Goal: Information Seeking & Learning: Learn about a topic

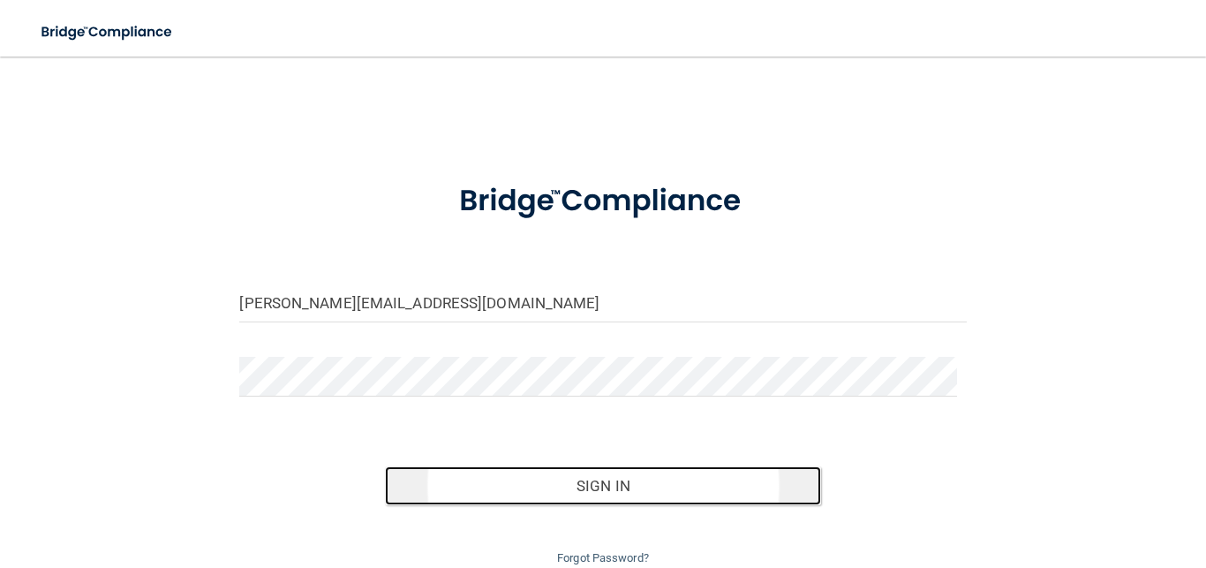
click at [577, 481] on button "Sign In" at bounding box center [603, 485] width 436 height 39
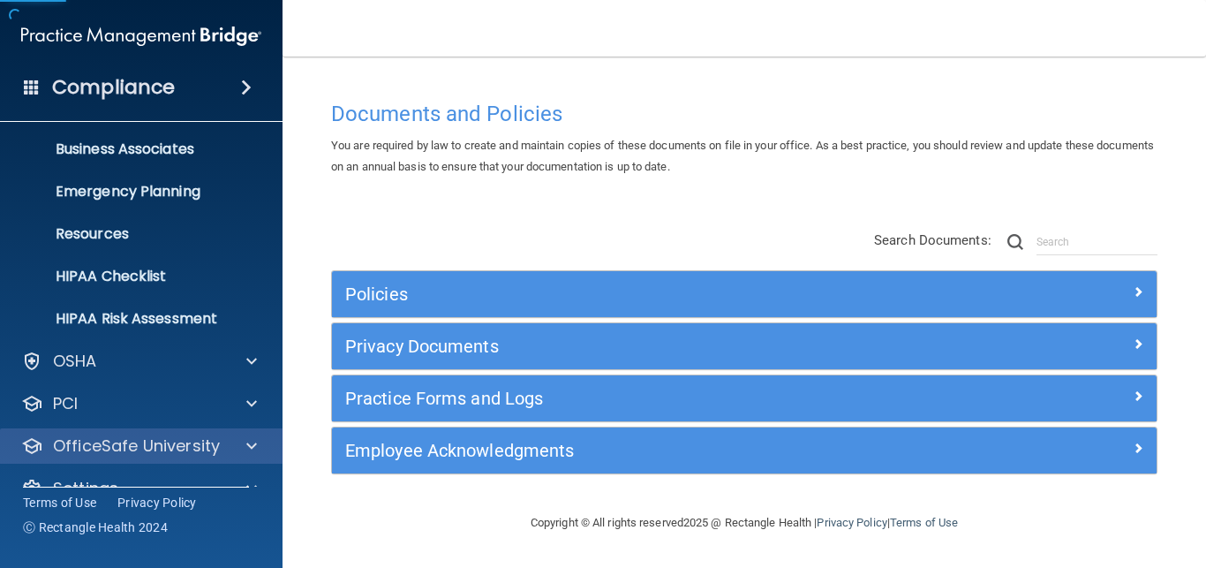
scroll to position [159, 0]
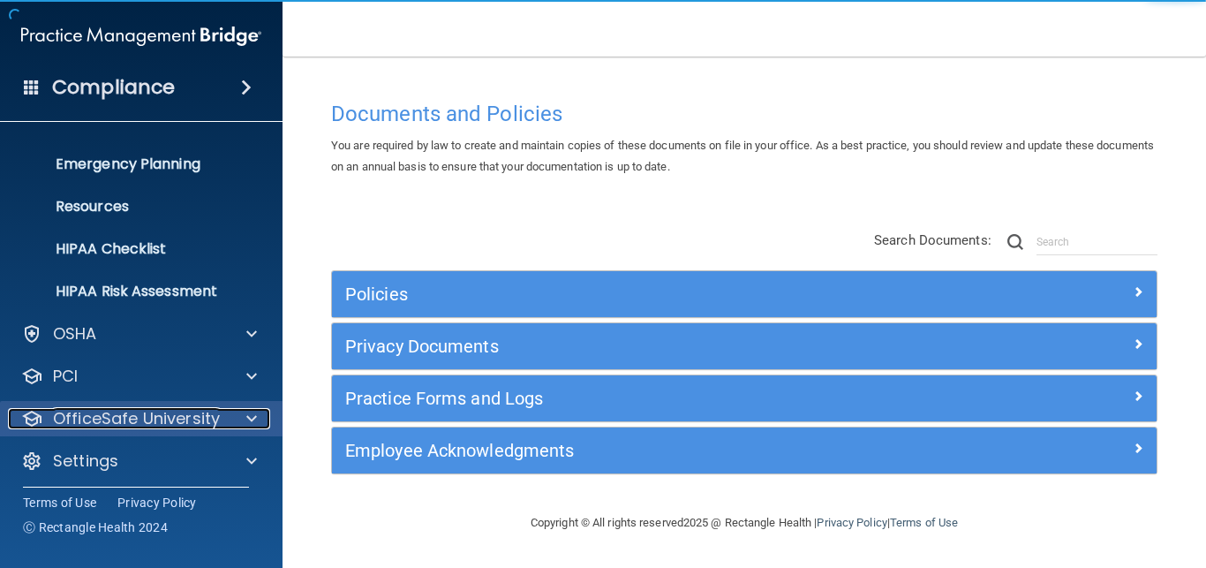
click at [257, 417] on div at bounding box center [249, 418] width 44 height 21
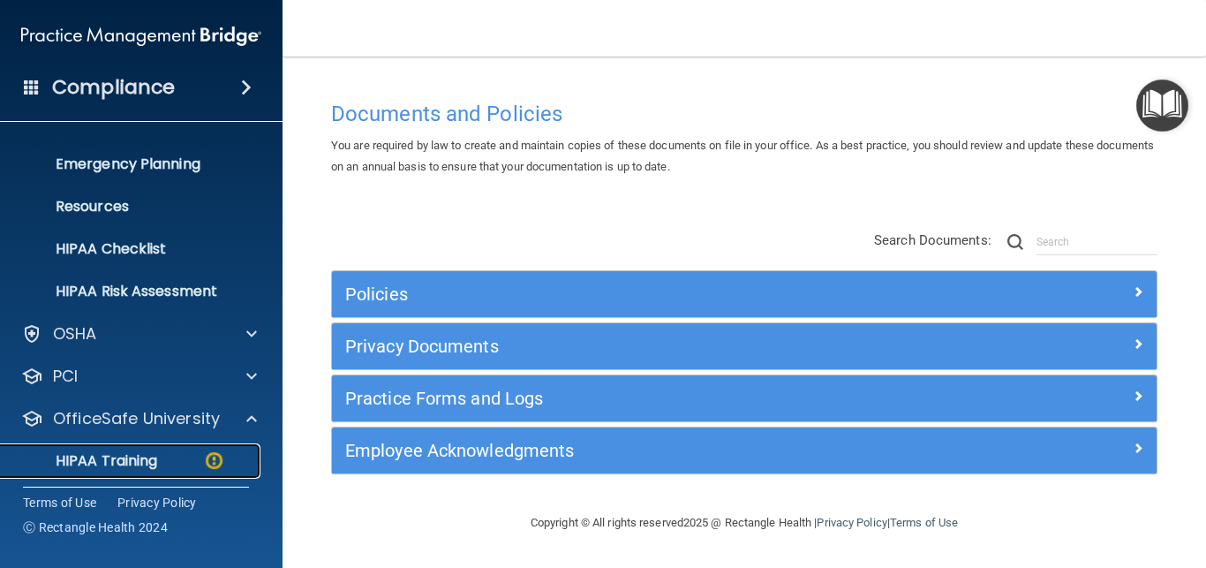
click at [140, 456] on p "HIPAA Training" at bounding box center [84, 461] width 146 height 18
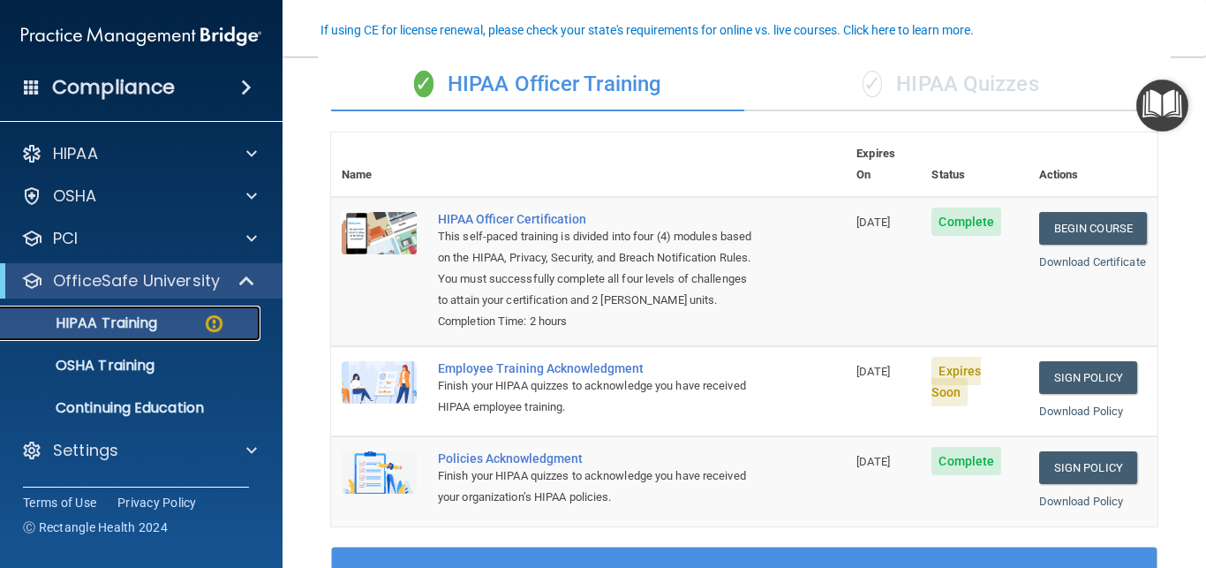
scroll to position [159, 0]
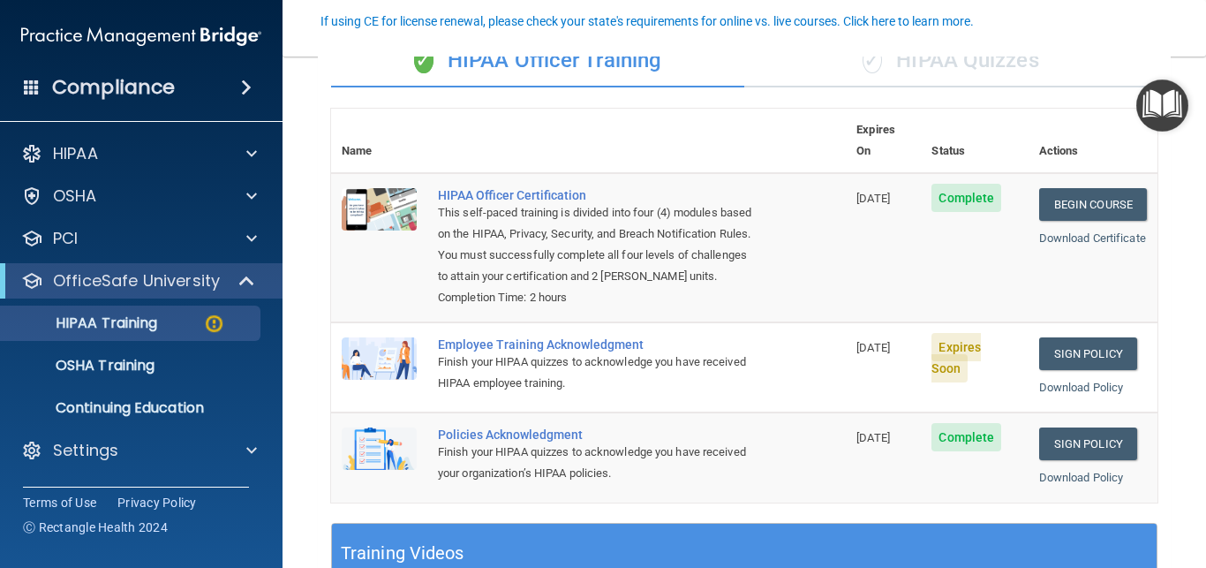
click at [533, 356] on div "Finish your HIPAA quizzes to acknowledge you have received HIPAA employee train…" at bounding box center [598, 372] width 320 height 42
click at [531, 346] on div "Employee Training Acknowledgment" at bounding box center [598, 344] width 320 height 14
click at [132, 316] on p "HIPAA Training" at bounding box center [84, 323] width 146 height 18
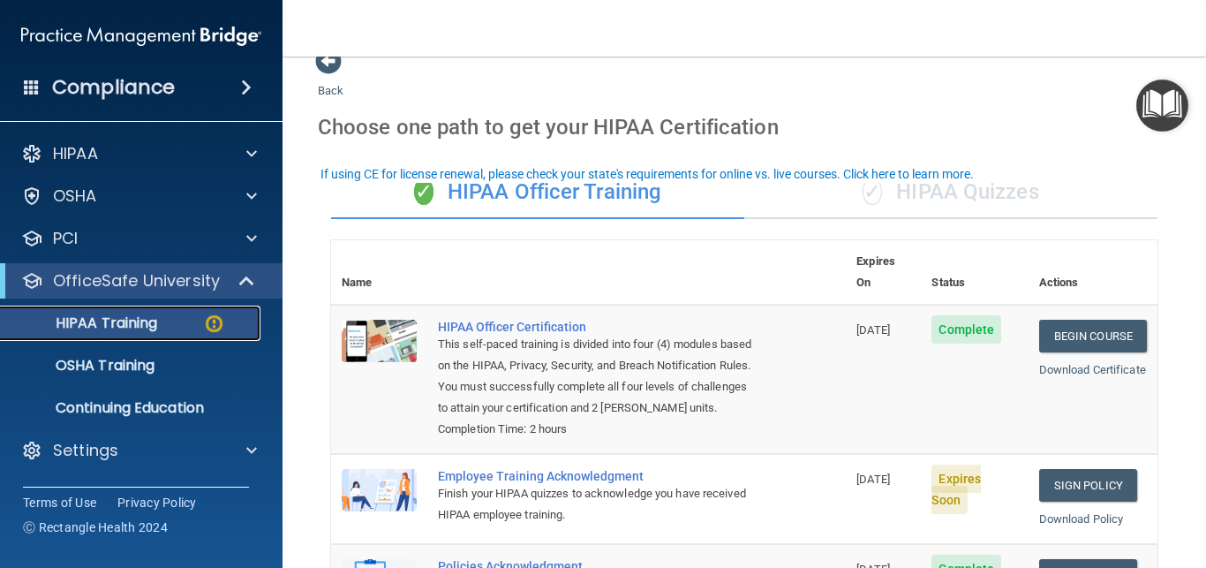
scroll to position [0, 0]
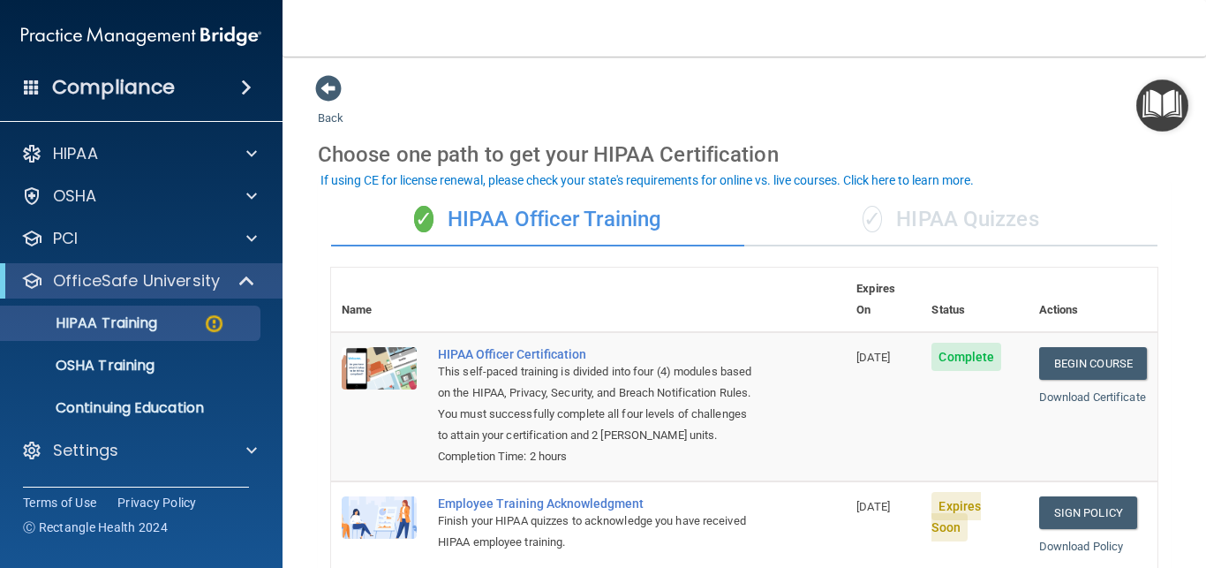
click at [557, 214] on div "✓ HIPAA Officer Training" at bounding box center [537, 219] width 413 height 53
click at [331, 79] on span at bounding box center [328, 88] width 26 height 26
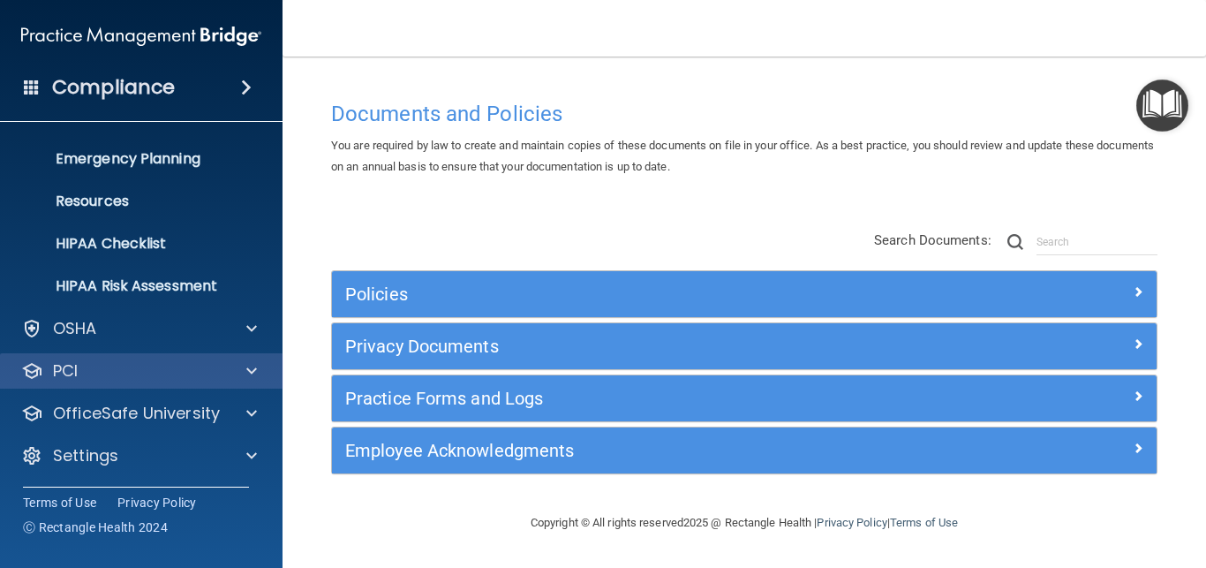
scroll to position [165, 0]
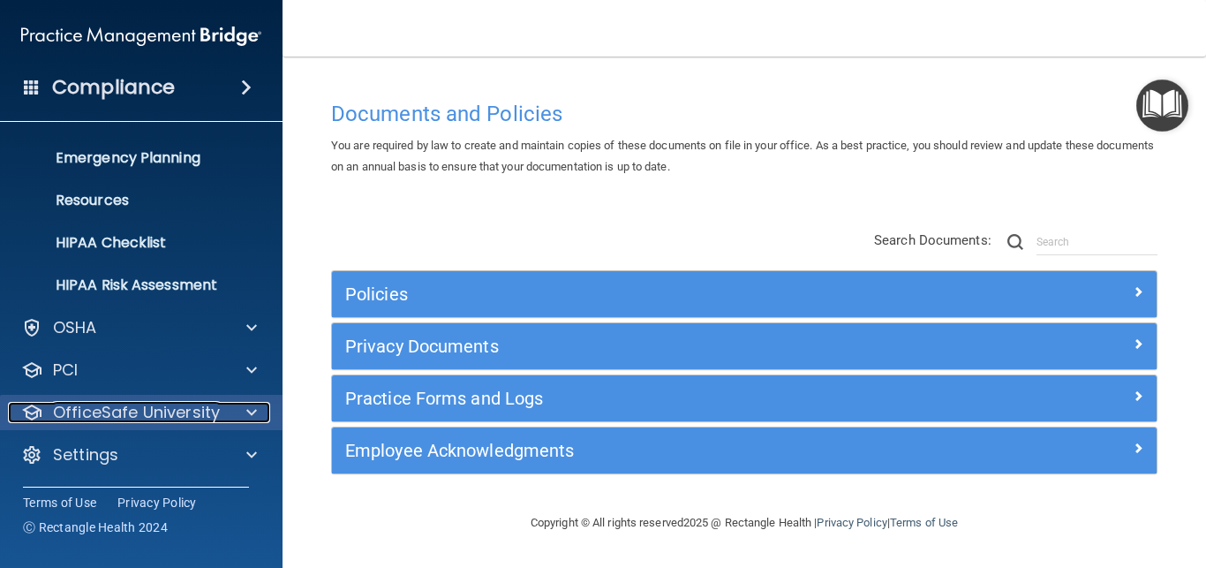
click at [249, 403] on span at bounding box center [251, 412] width 11 height 21
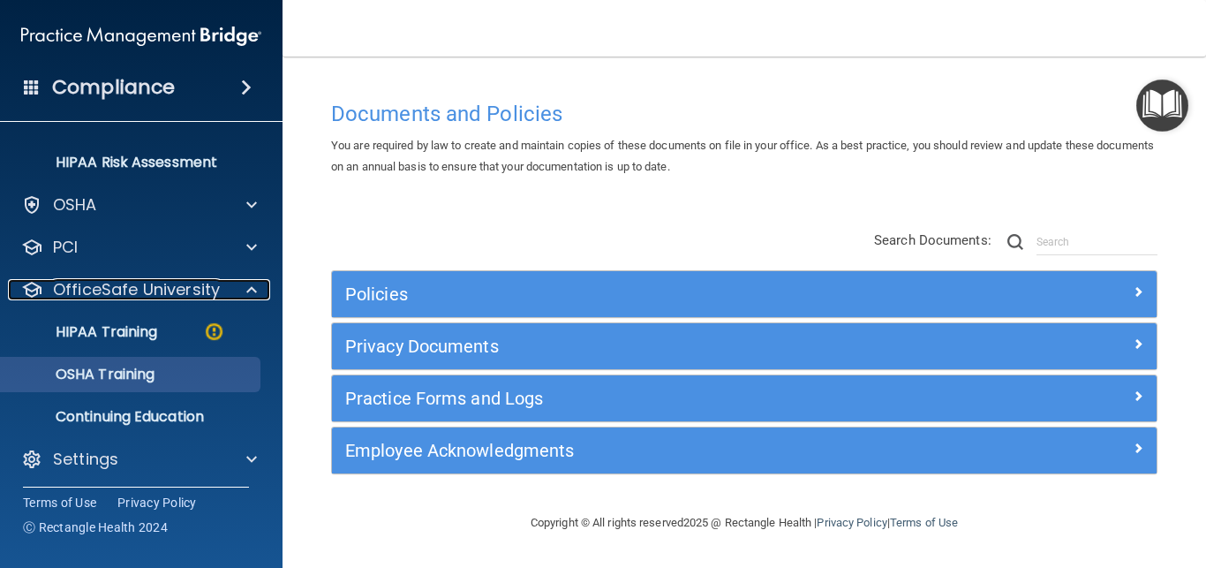
scroll to position [292, 0]
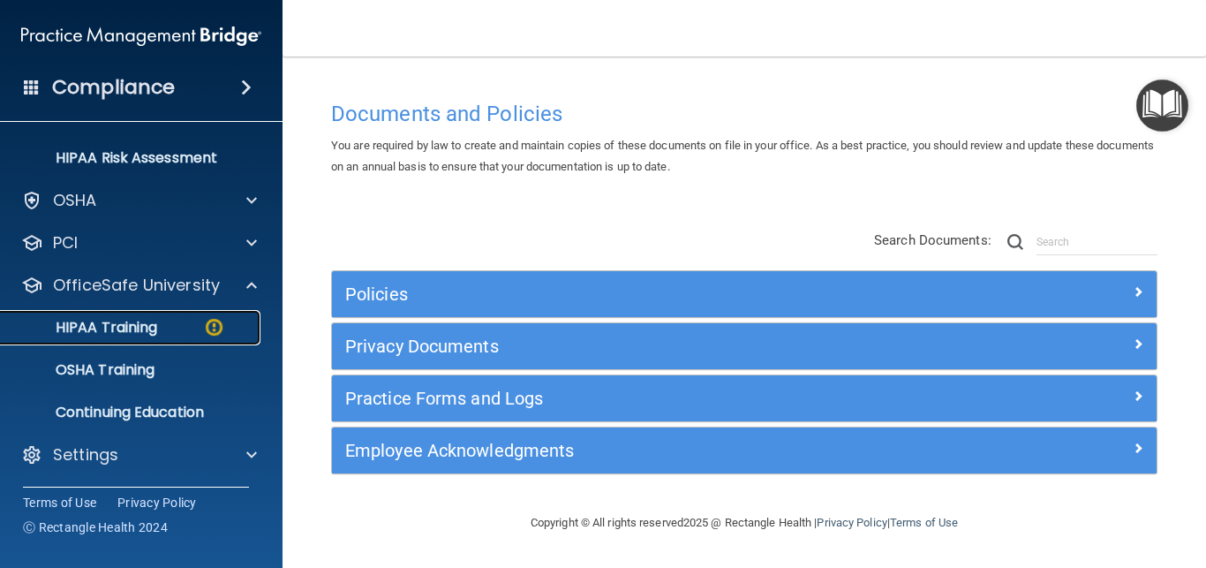
click at [121, 327] on p "HIPAA Training" at bounding box center [84, 328] width 146 height 18
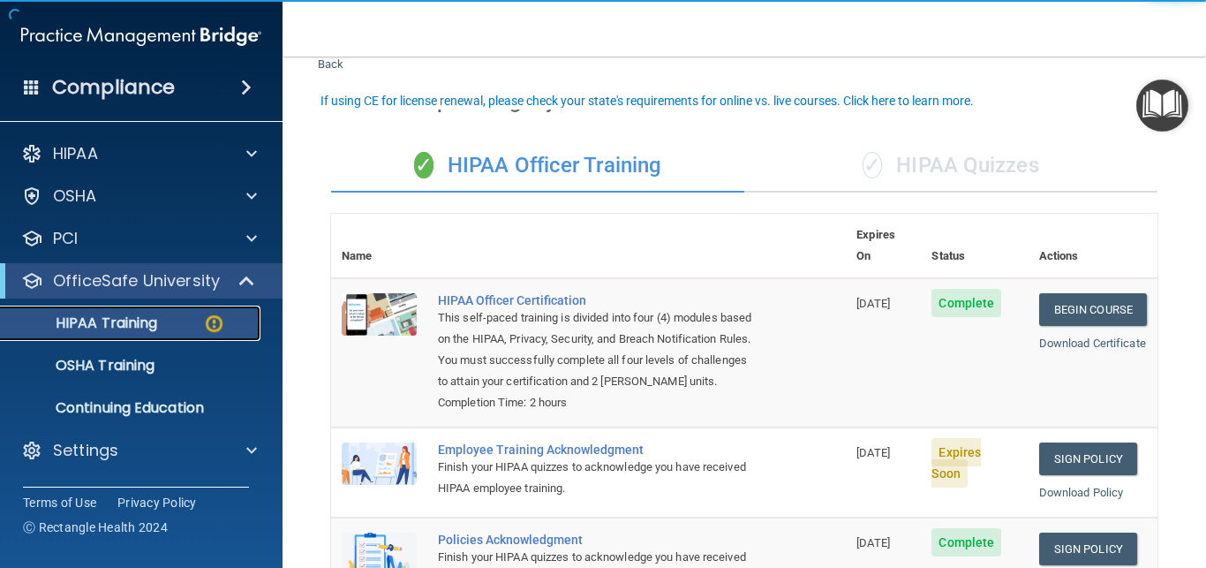
scroll to position [79, 0]
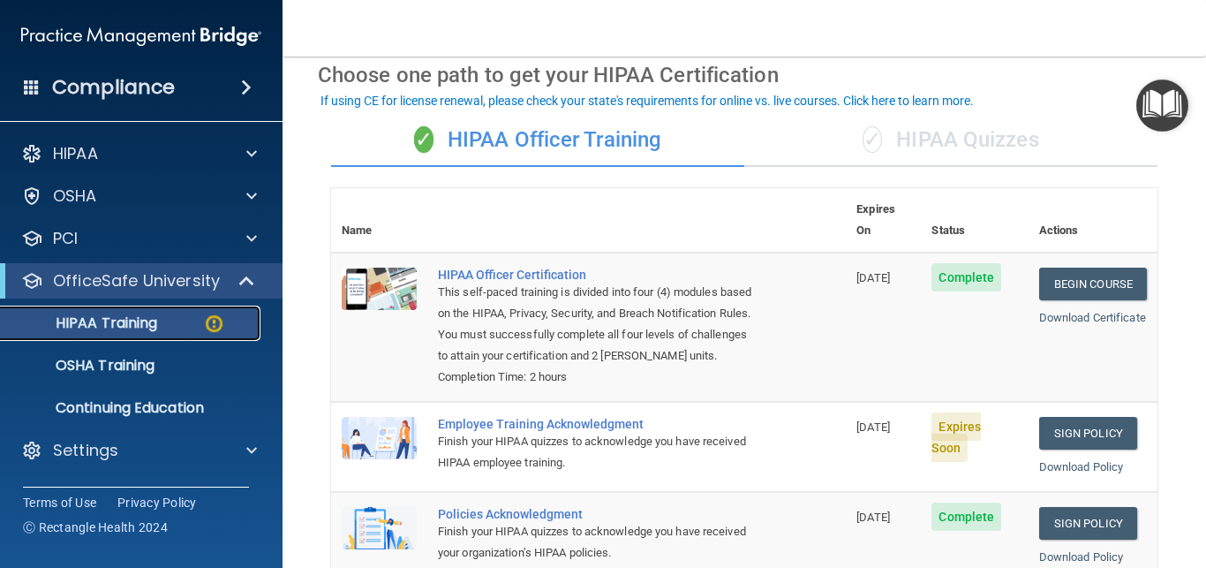
click at [151, 318] on p "HIPAA Training" at bounding box center [84, 323] width 146 height 18
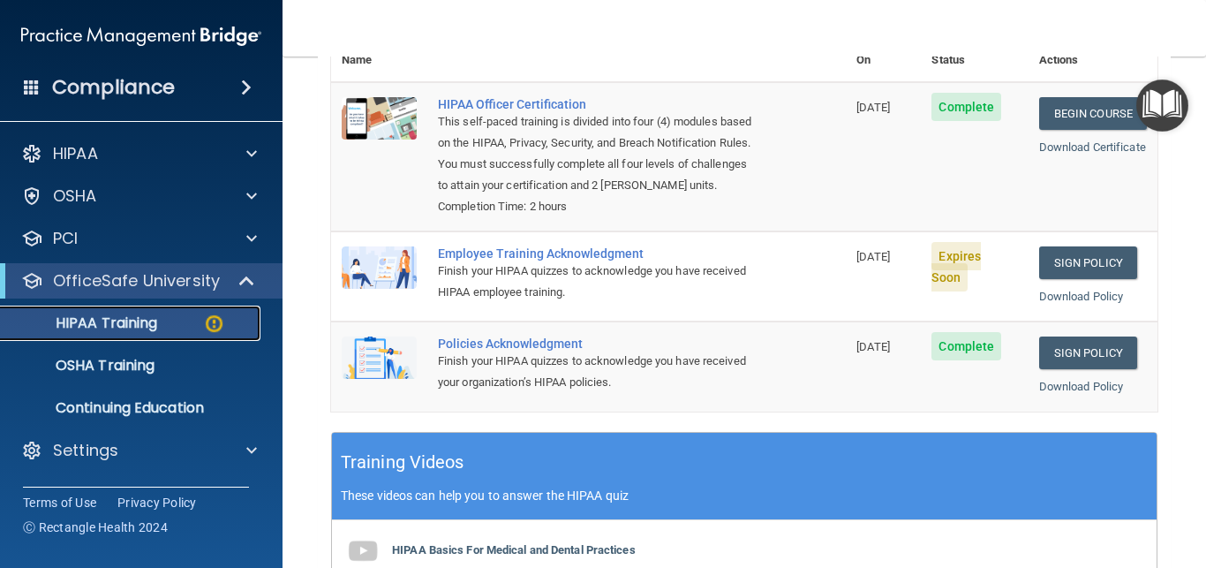
scroll to position [238, 0]
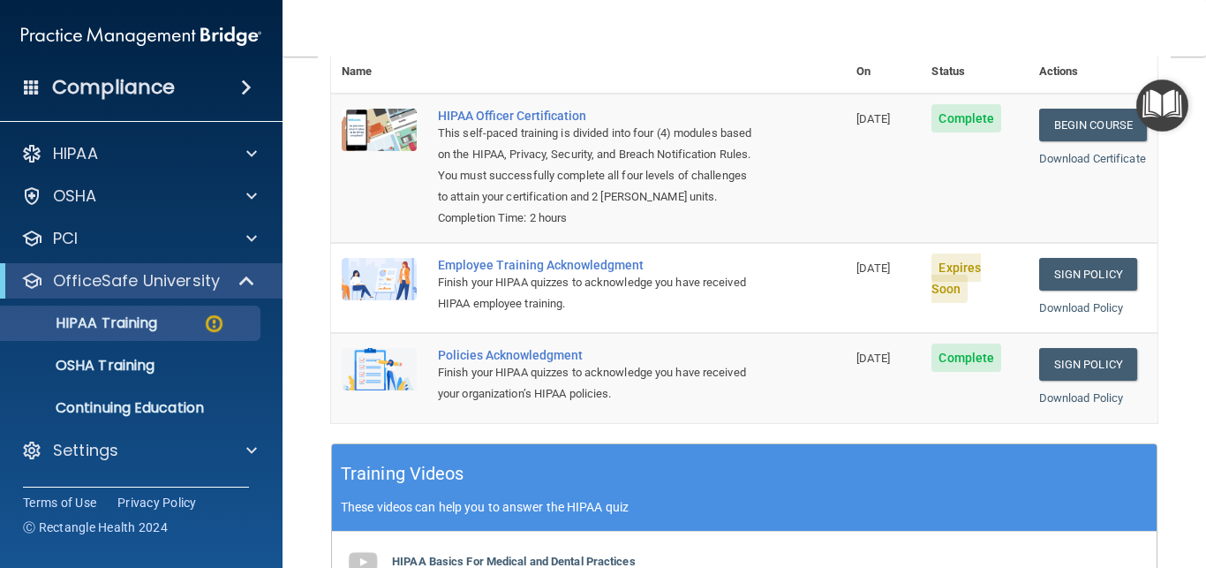
click at [938, 270] on span "Expires Soon" at bounding box center [955, 277] width 49 height 49
click at [534, 274] on div "Finish your HIPAA quizzes to acknowledge you have received HIPAA employee train…" at bounding box center [598, 293] width 320 height 42
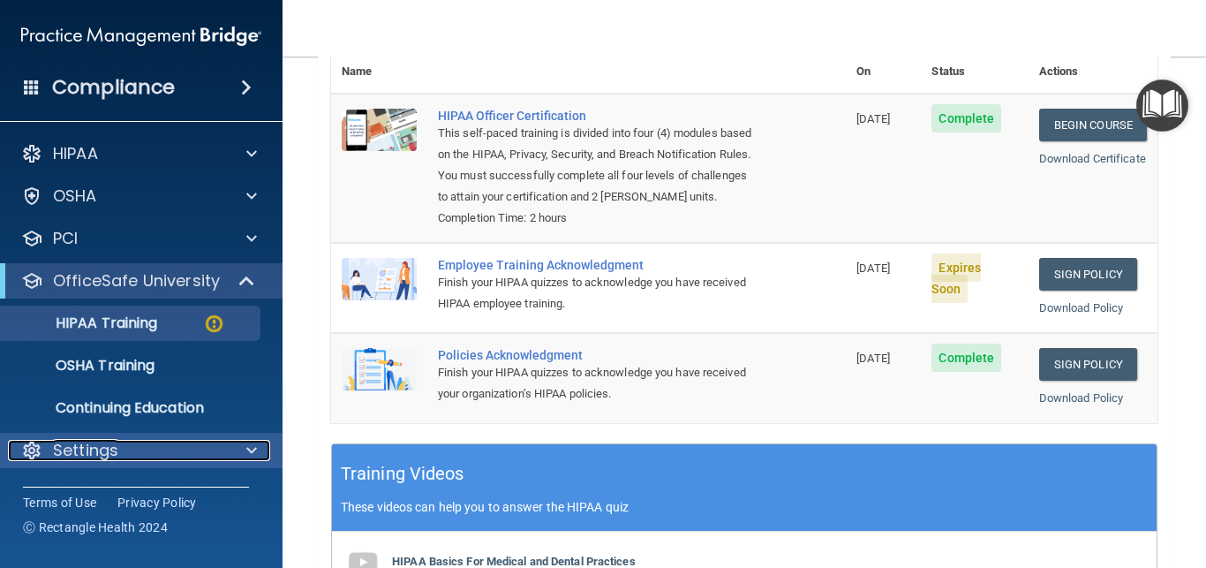
click at [255, 449] on span at bounding box center [251, 450] width 11 height 21
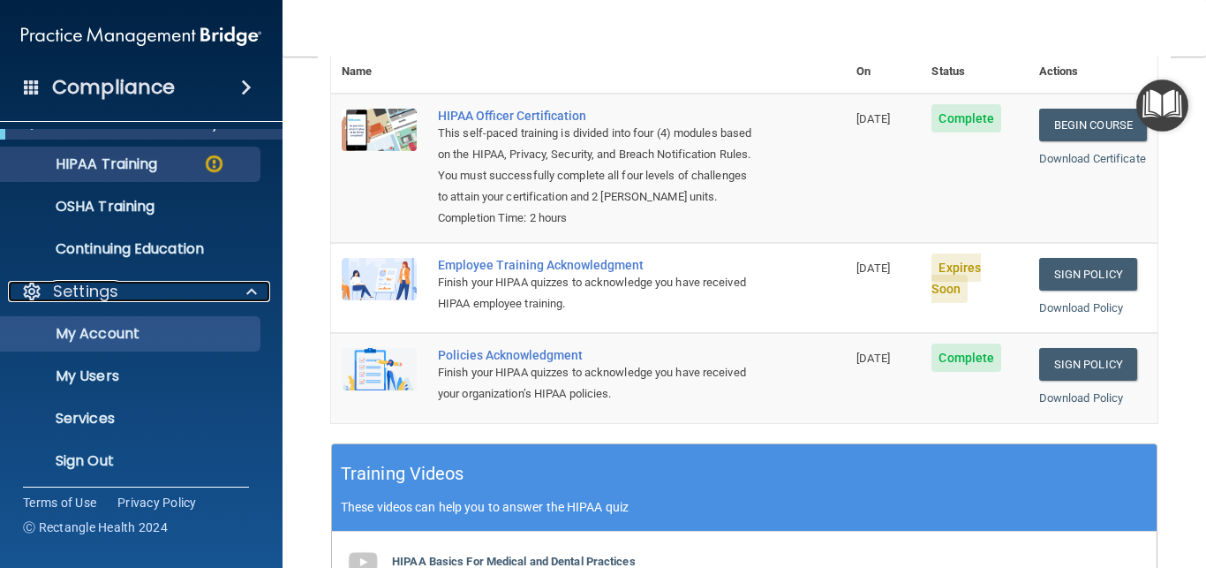
scroll to position [165, 0]
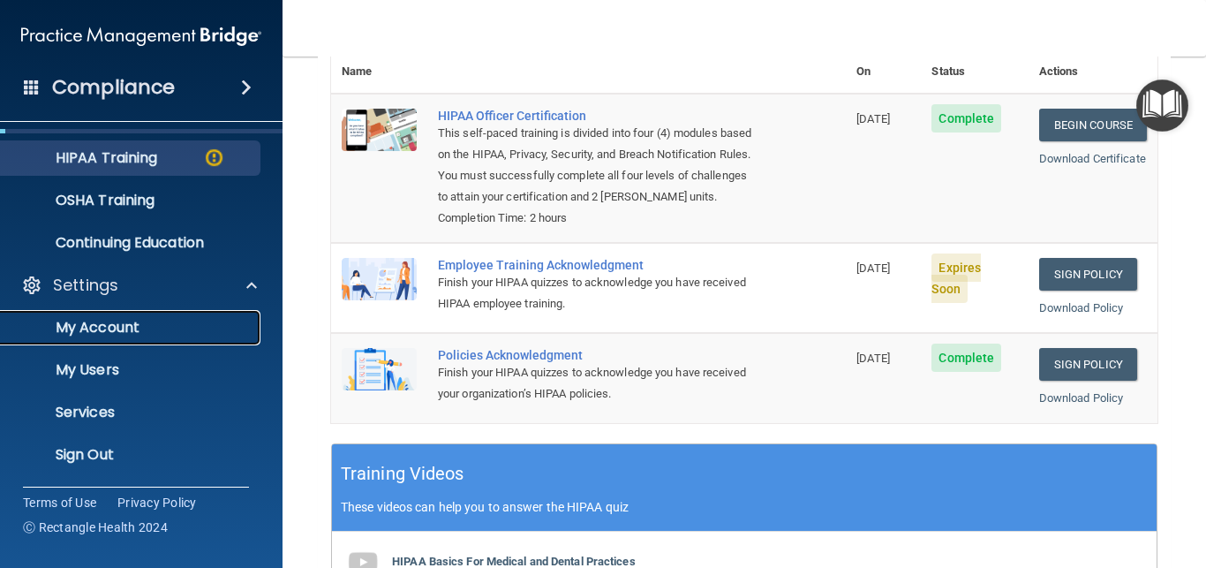
click at [115, 319] on p "My Account" at bounding box center [131, 328] width 241 height 18
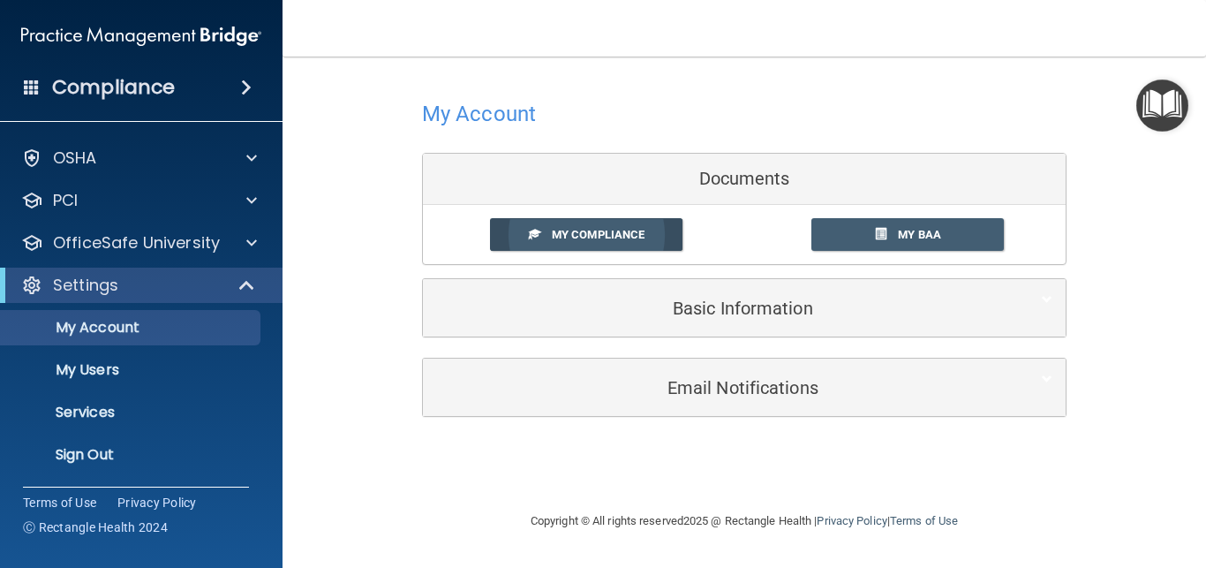
click at [594, 232] on span "My Compliance" at bounding box center [598, 234] width 93 height 13
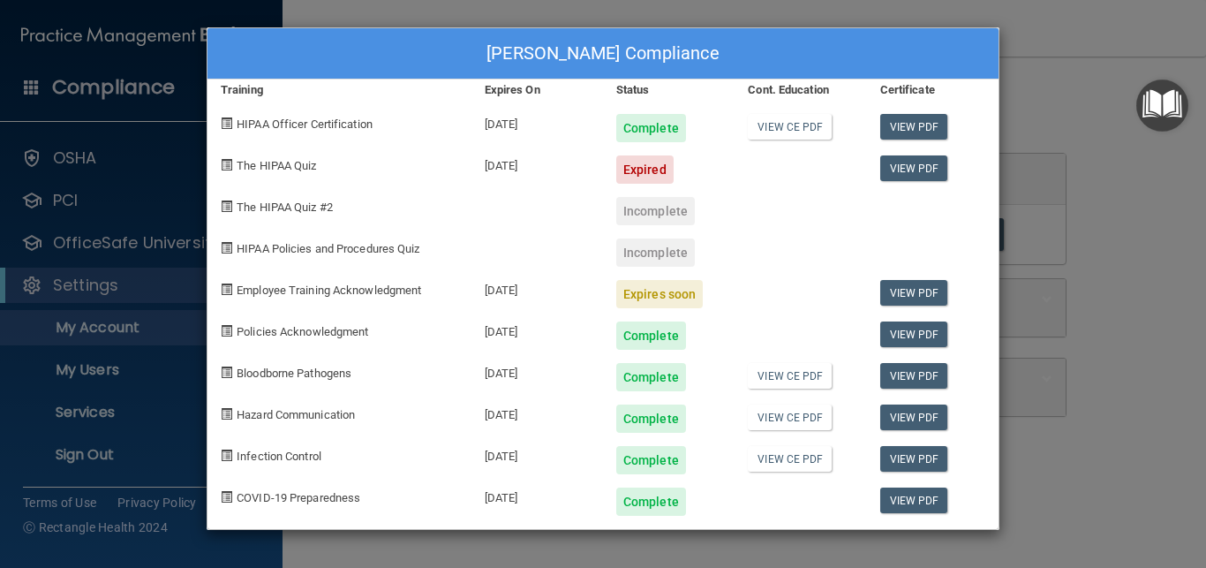
click at [262, 163] on span "The HIPAA Quiz" at bounding box center [276, 165] width 79 height 13
click at [881, 46] on div "[PERSON_NAME] Compliance" at bounding box center [602, 53] width 791 height 51
click at [1064, 36] on div "[PERSON_NAME] Compliance Training Expires On Status Cont. Education Certificate…" at bounding box center [603, 284] width 1206 height 568
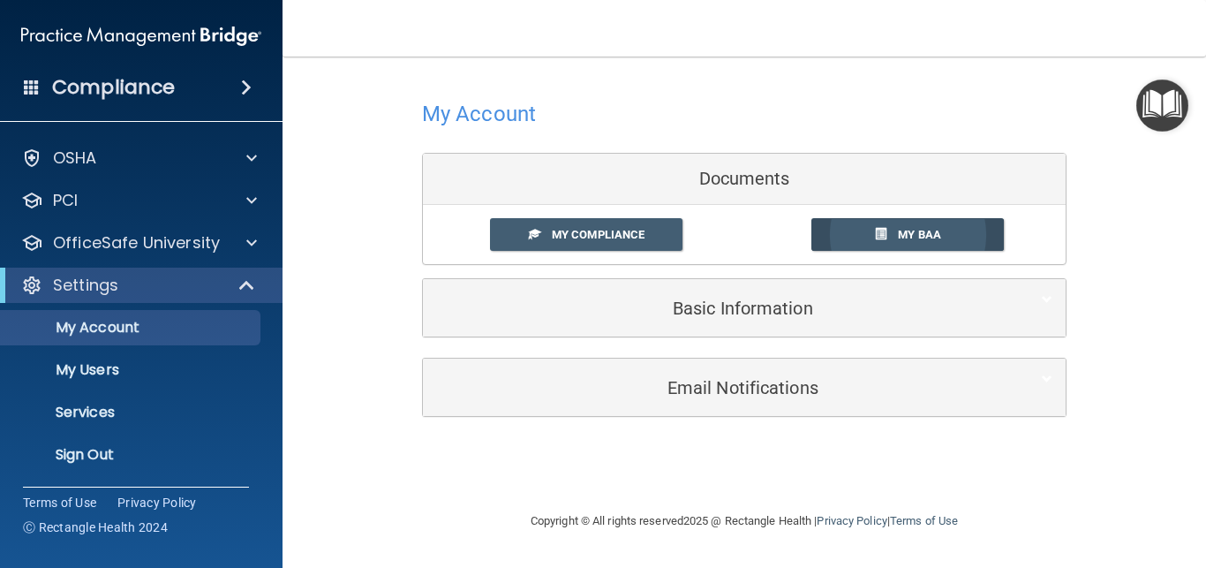
click at [915, 227] on link "My BAA" at bounding box center [907, 234] width 193 height 33
click at [91, 409] on p "Services" at bounding box center [131, 412] width 241 height 18
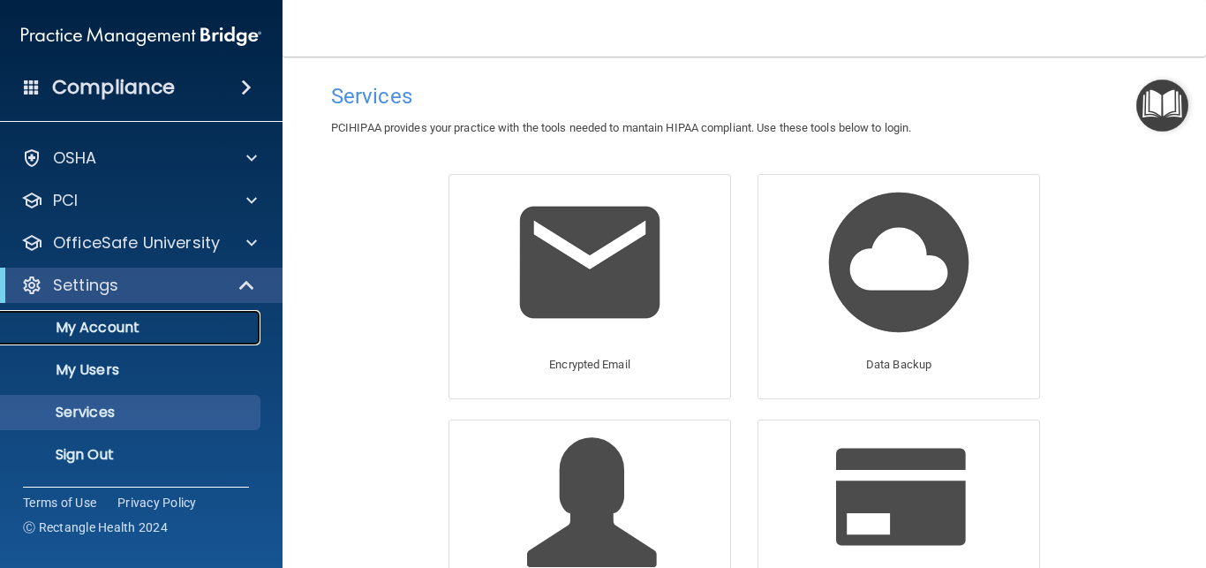
click at [64, 319] on p "My Account" at bounding box center [131, 328] width 241 height 18
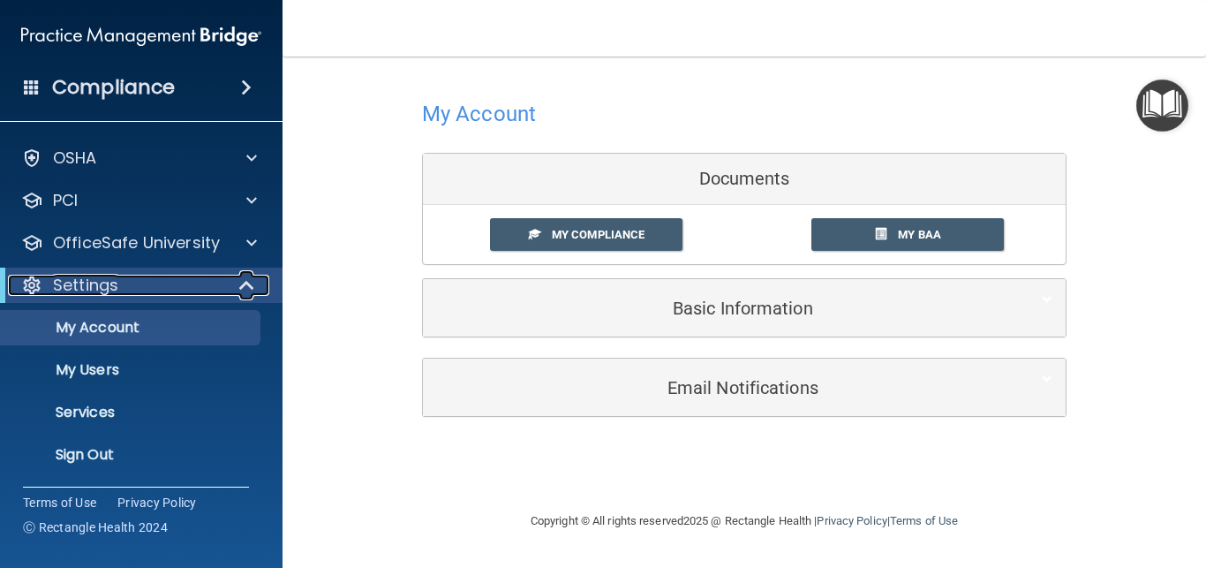
click at [251, 284] on span at bounding box center [248, 285] width 15 height 21
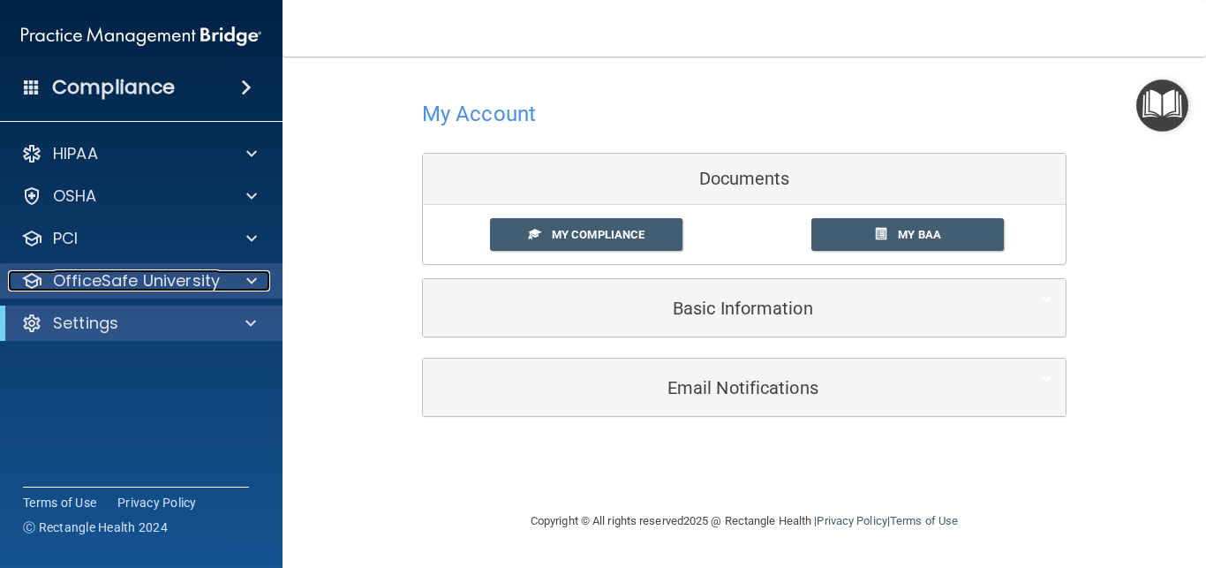
click at [250, 272] on span at bounding box center [251, 280] width 11 height 21
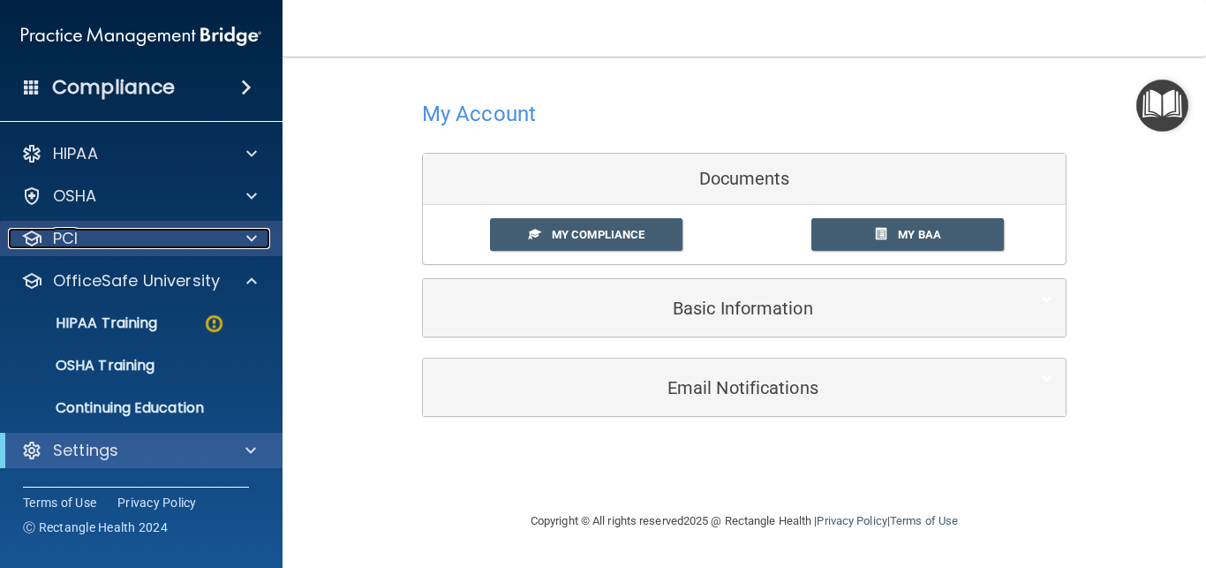
click at [251, 233] on span at bounding box center [251, 238] width 11 height 21
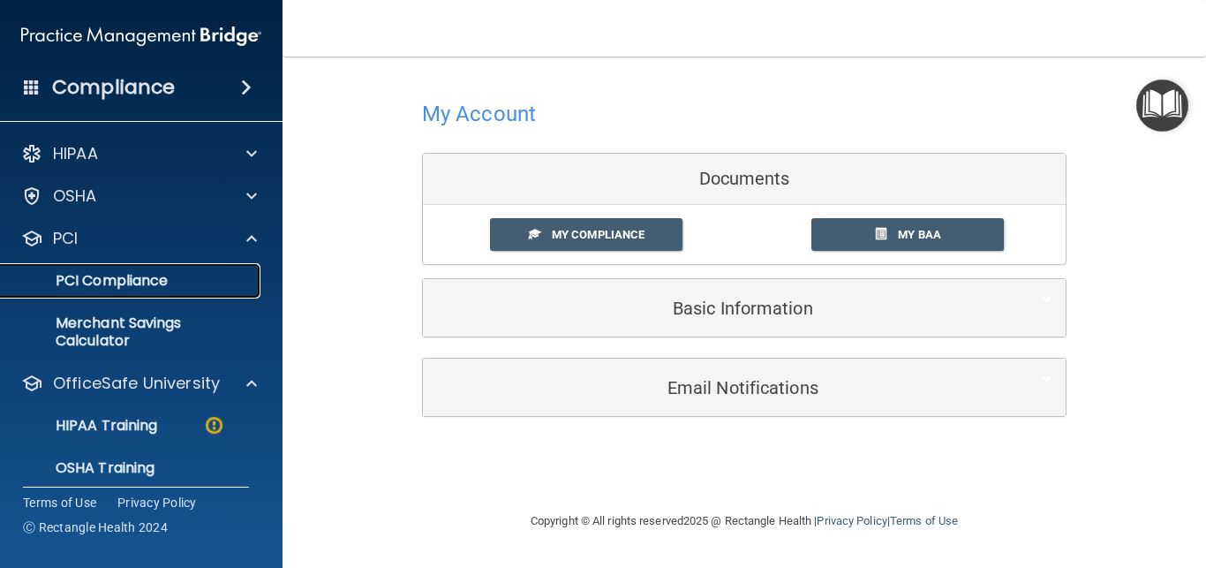
click at [114, 272] on p "PCI Compliance" at bounding box center [131, 281] width 241 height 18
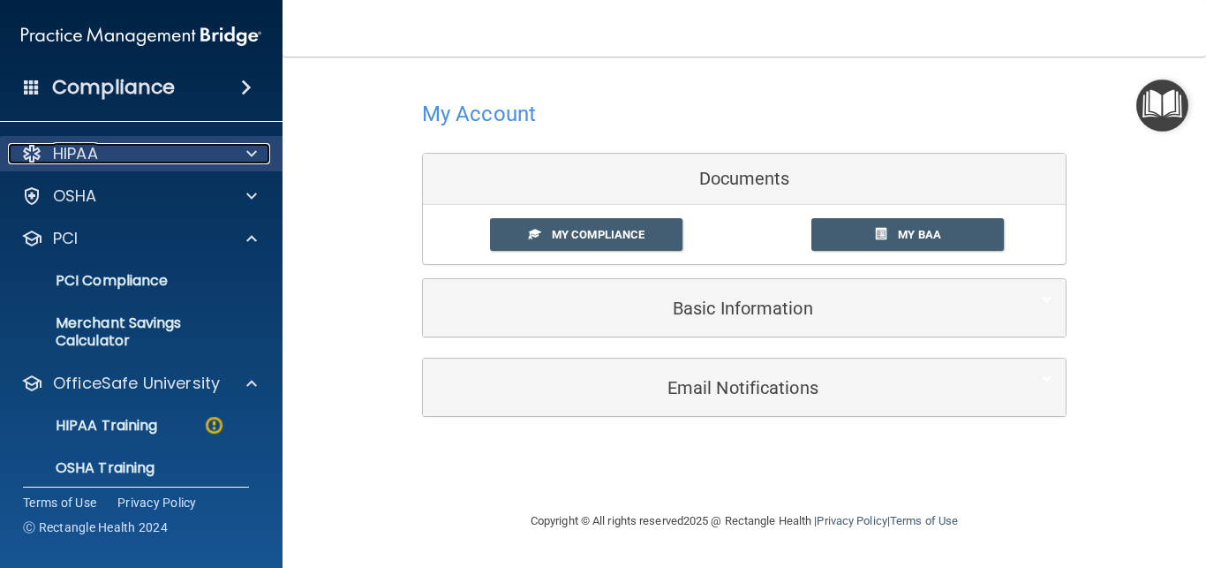
click at [108, 147] on div "HIPAA" at bounding box center [117, 153] width 219 height 21
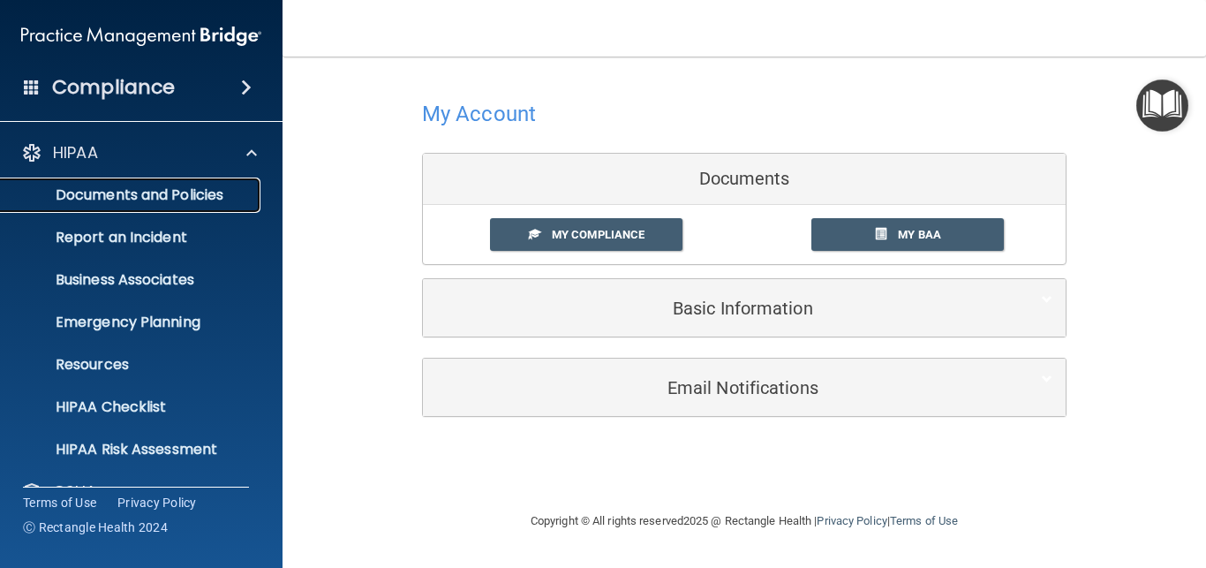
click at [125, 191] on p "Documents and Policies" at bounding box center [131, 195] width 241 height 18
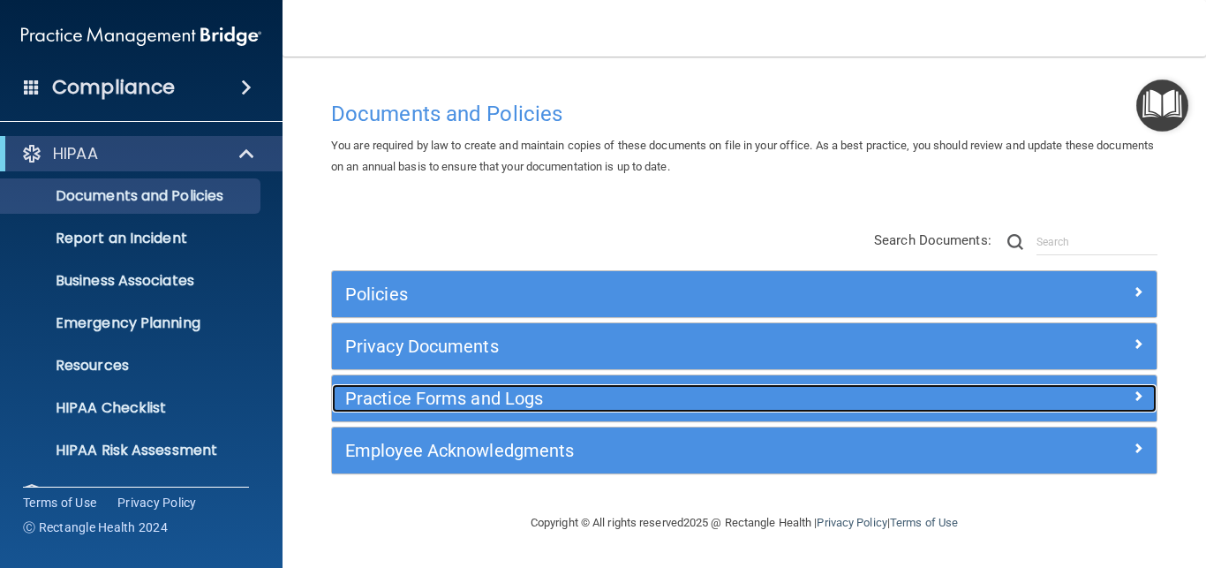
click at [455, 398] on h5 "Practice Forms and Logs" at bounding box center [641, 397] width 592 height 19
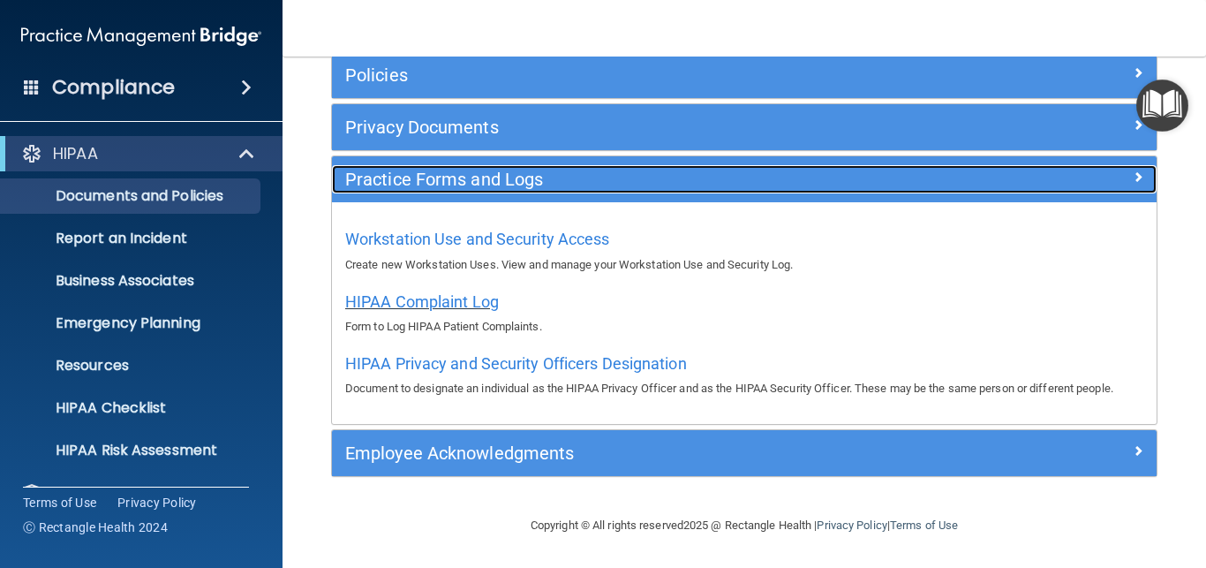
scroll to position [220, 0]
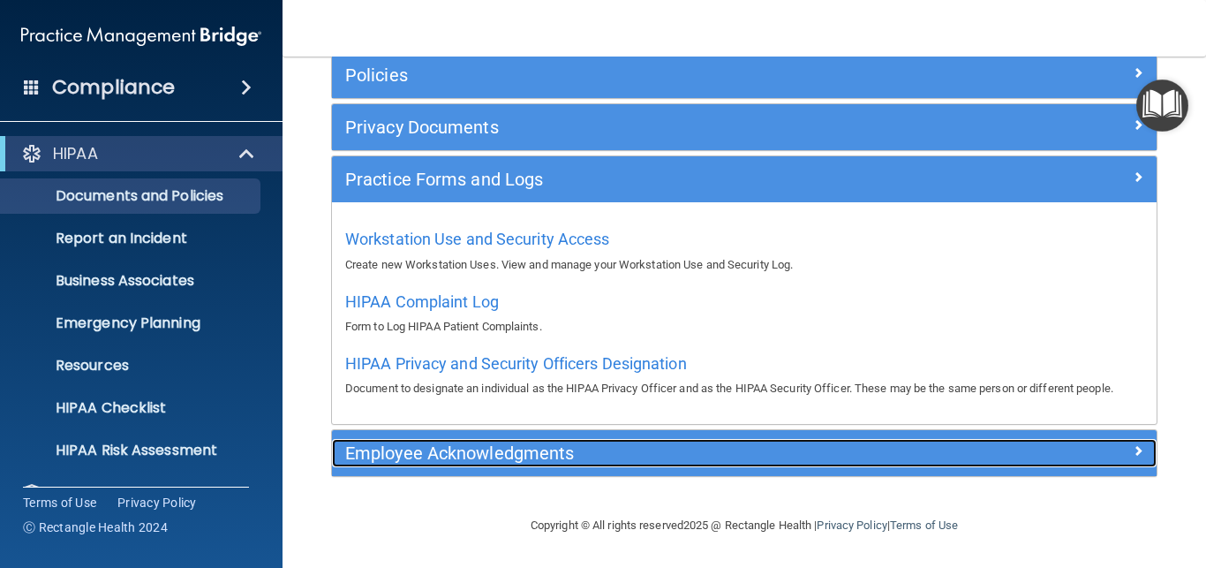
click at [450, 441] on div "Employee Acknowledgments" at bounding box center [641, 453] width 619 height 28
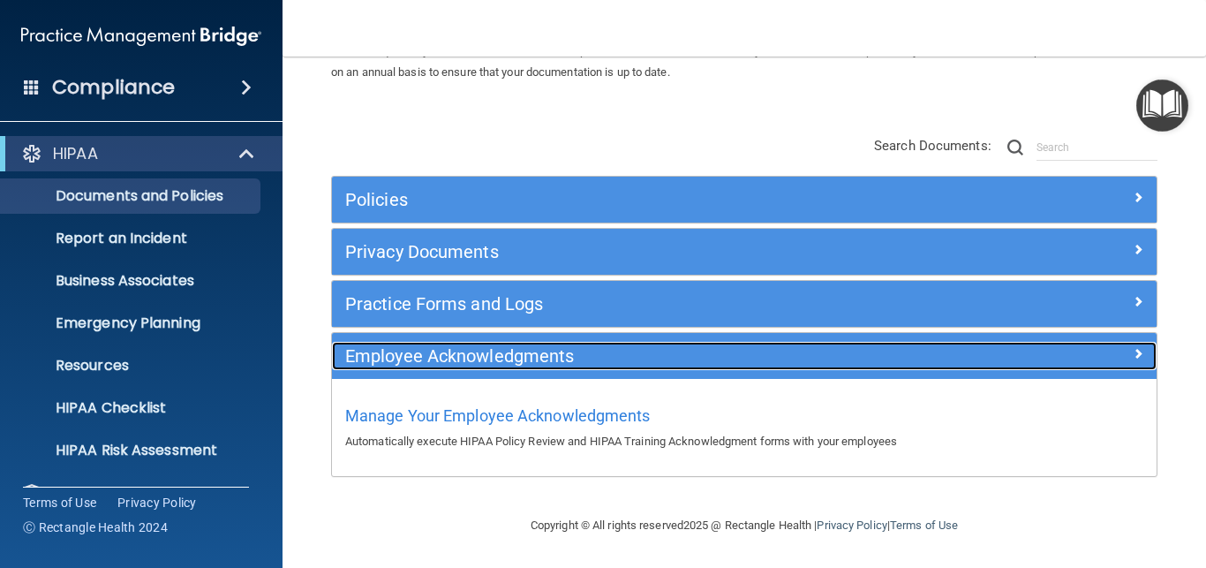
scroll to position [95, 0]
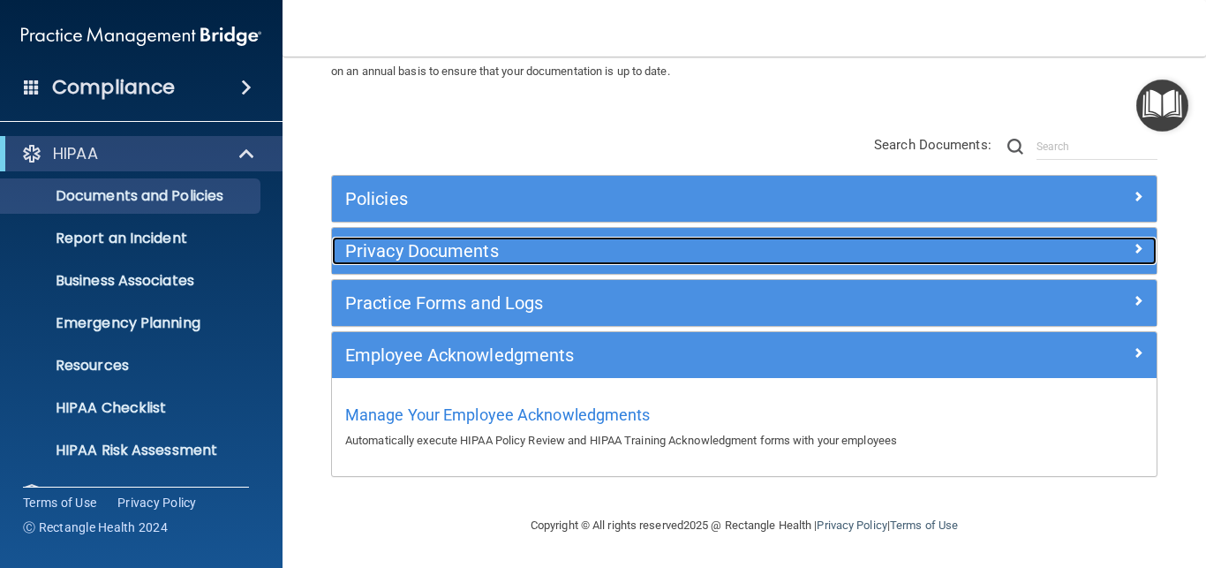
click at [418, 245] on h5 "Privacy Documents" at bounding box center [641, 250] width 592 height 19
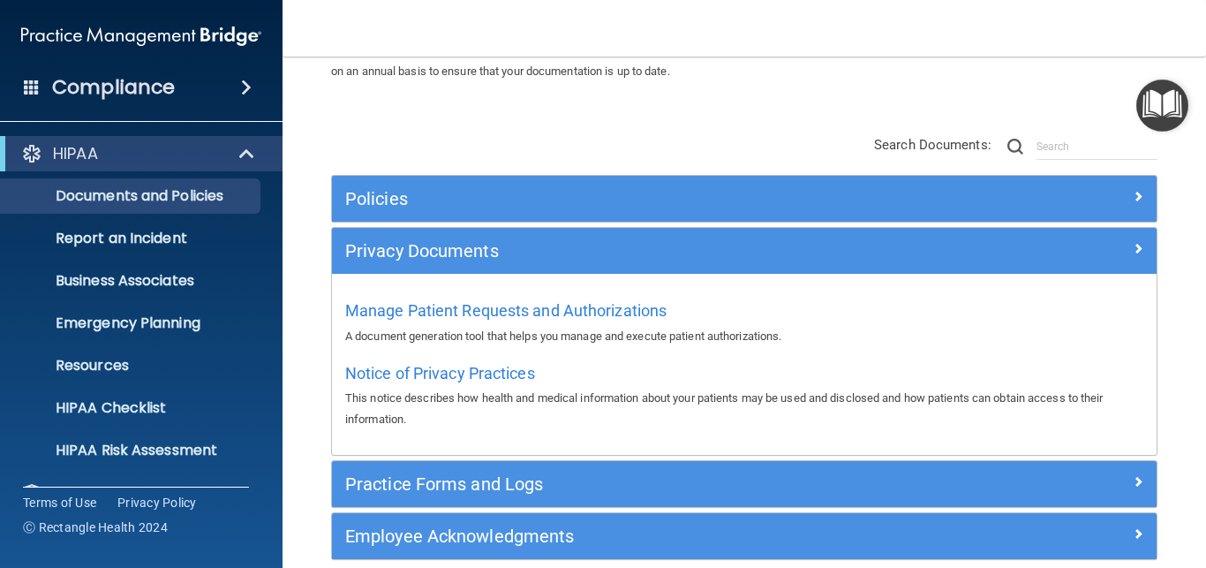
click at [418, 182] on div "Policies" at bounding box center [744, 199] width 825 height 46
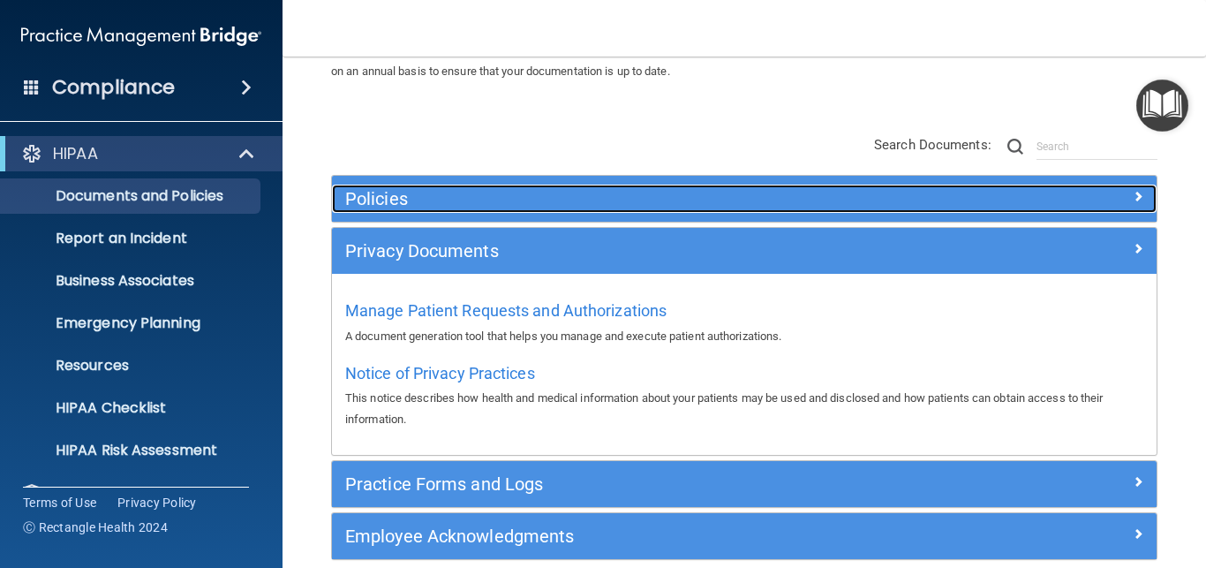
click at [396, 192] on h5 "Policies" at bounding box center [641, 198] width 592 height 19
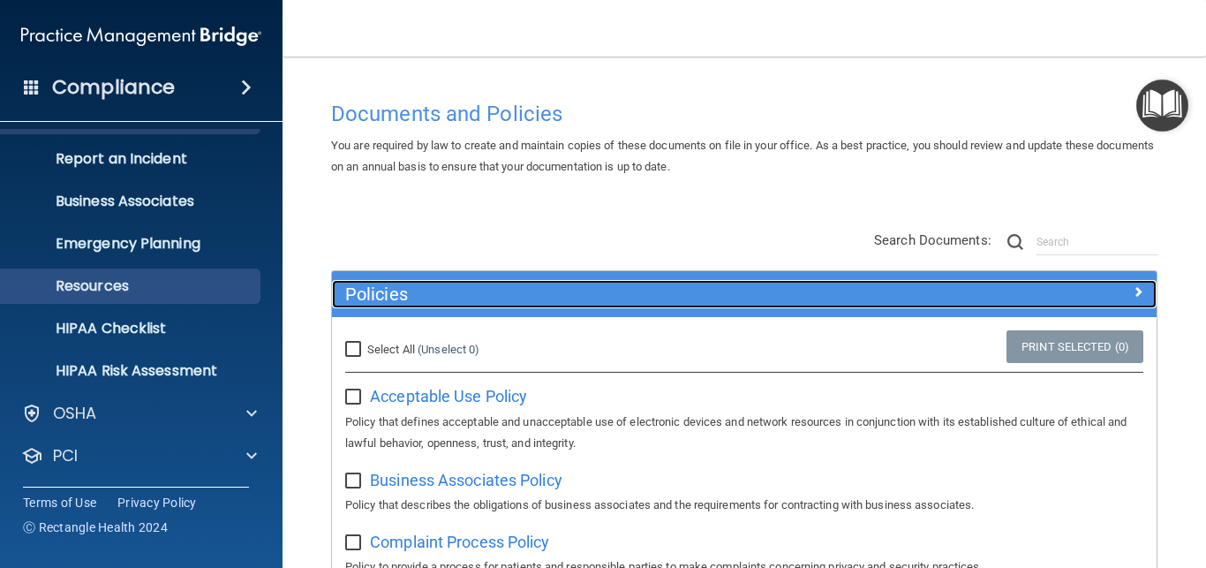
scroll to position [0, 0]
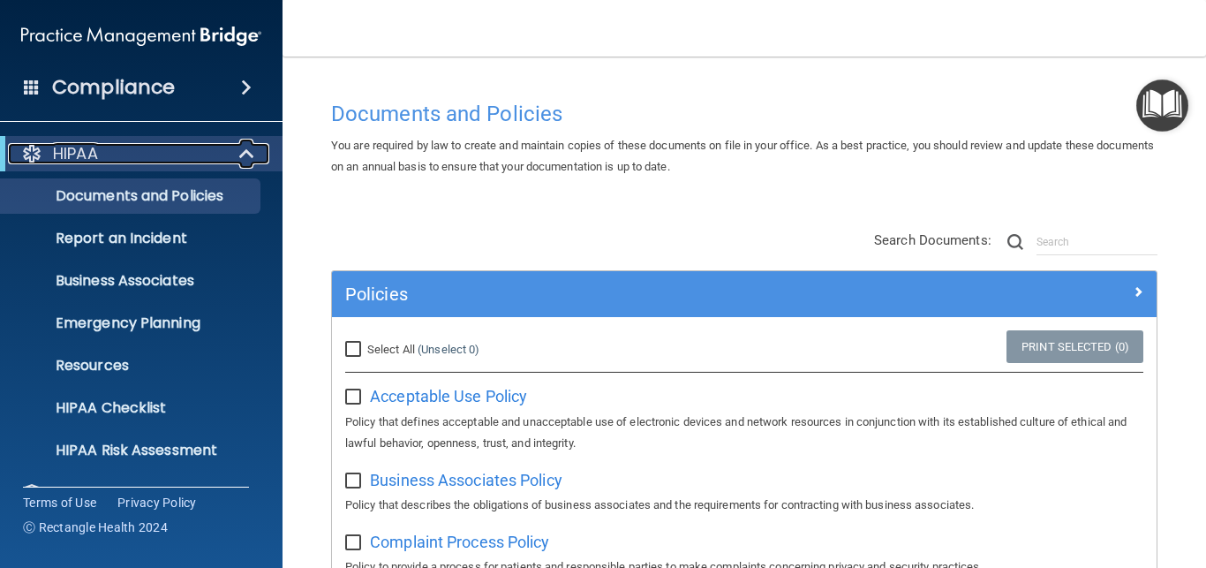
click at [247, 144] on span at bounding box center [248, 153] width 15 height 21
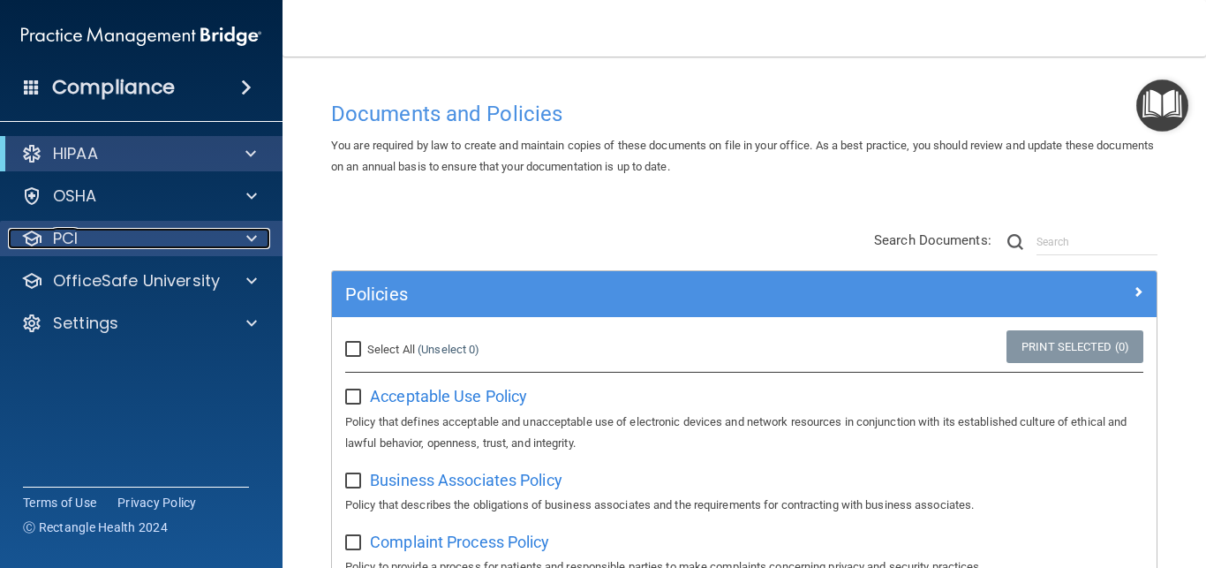
click at [248, 236] on span at bounding box center [251, 238] width 11 height 21
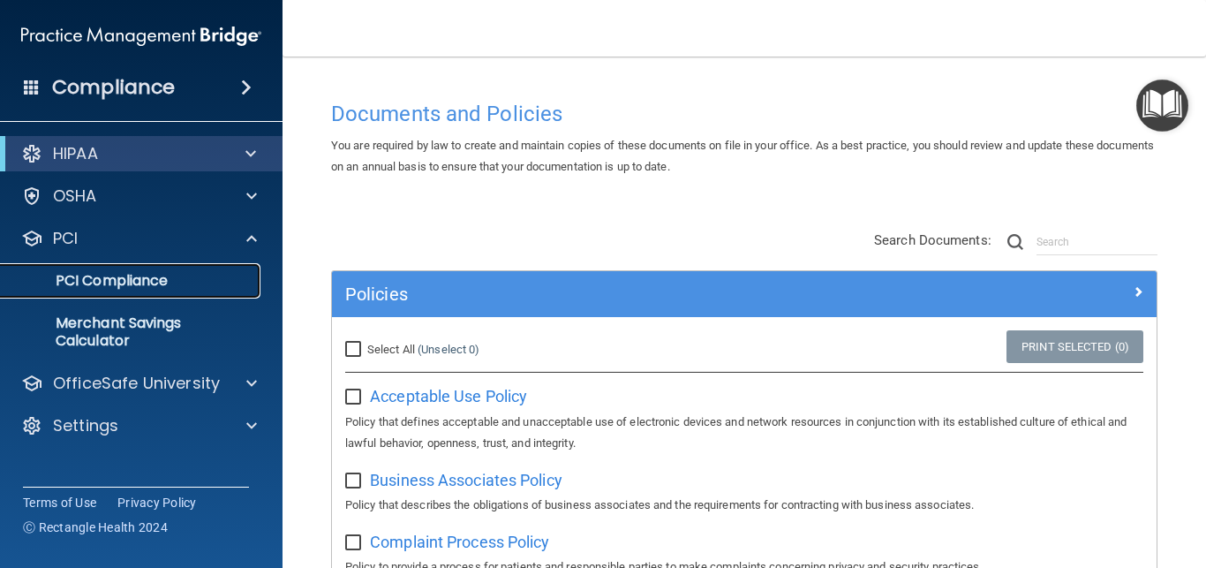
click at [143, 275] on p "PCI Compliance" at bounding box center [131, 281] width 241 height 18
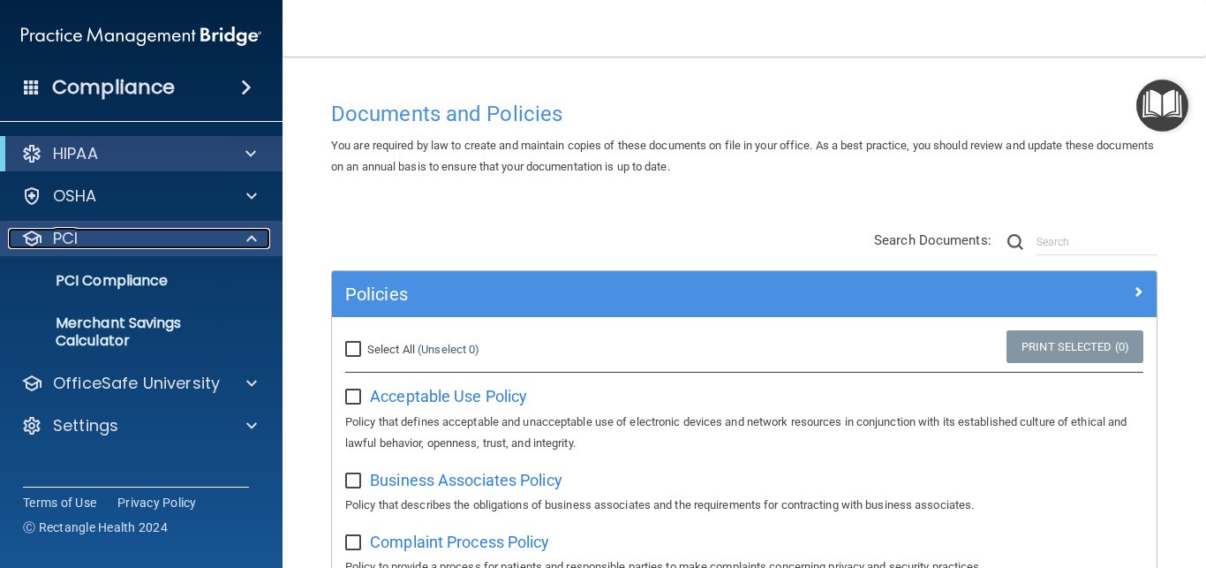
click at [248, 236] on span at bounding box center [251, 238] width 11 height 21
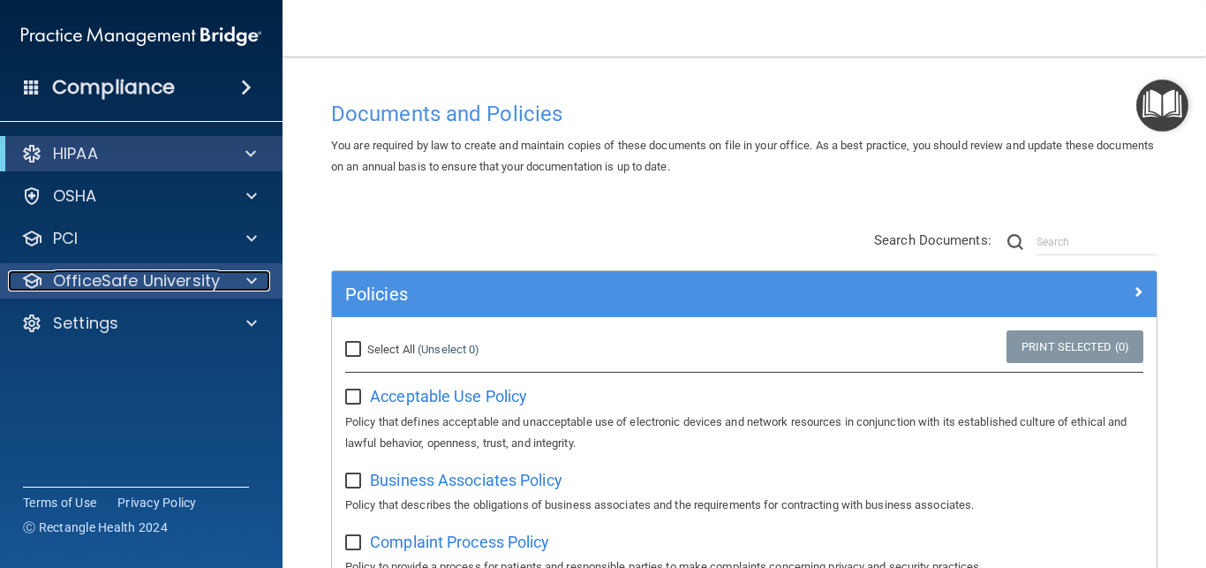
click at [247, 274] on span at bounding box center [251, 280] width 11 height 21
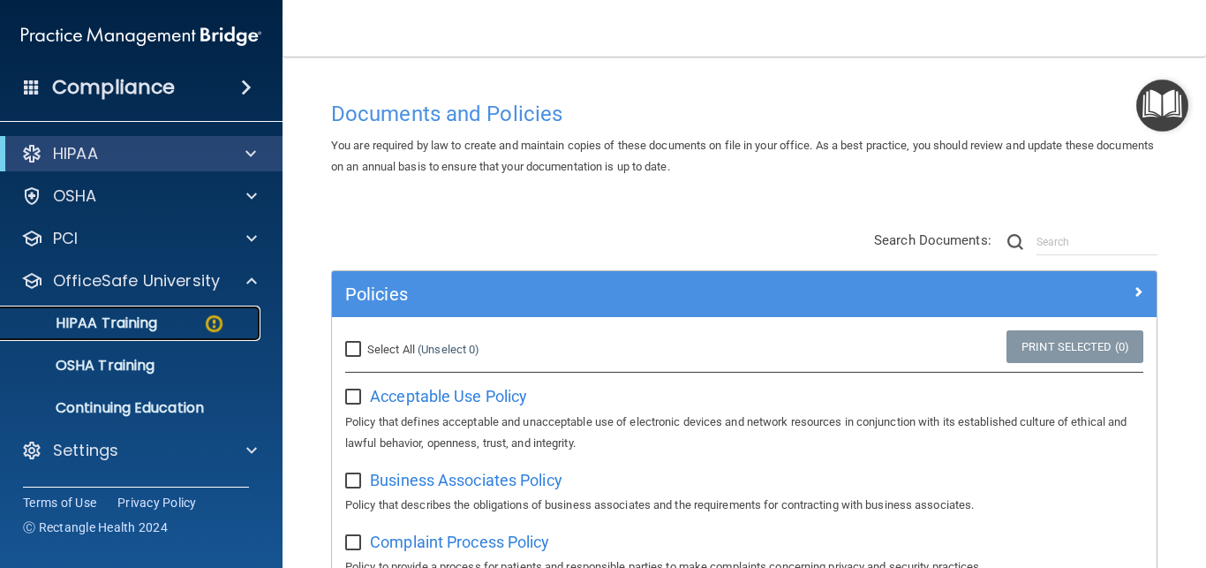
click at [207, 314] on img at bounding box center [214, 324] width 22 height 22
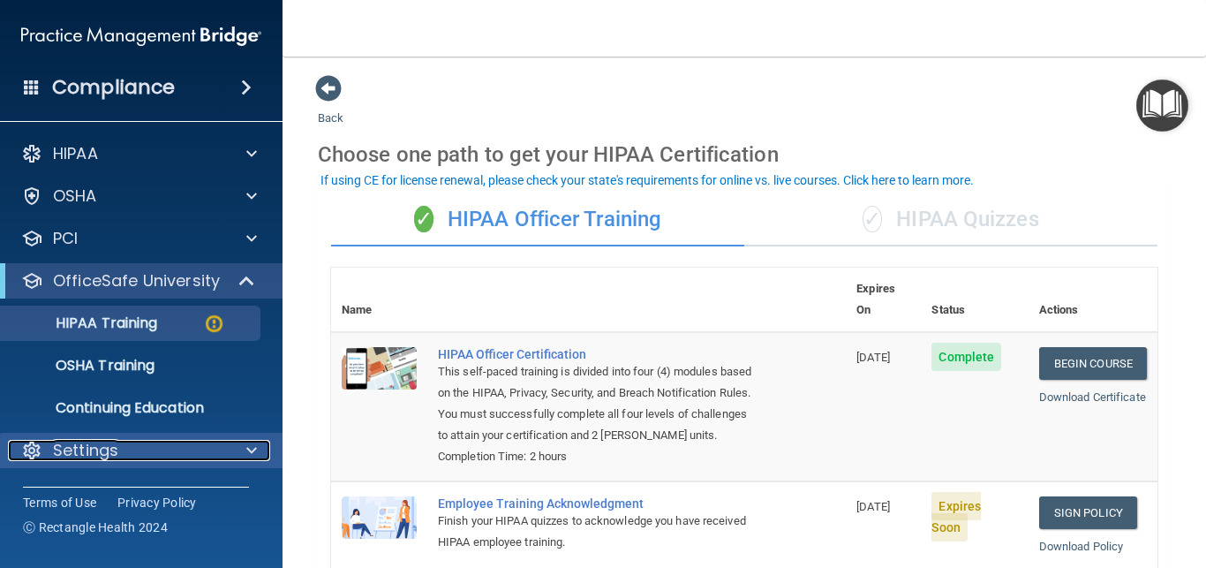
click at [254, 447] on span at bounding box center [251, 450] width 11 height 21
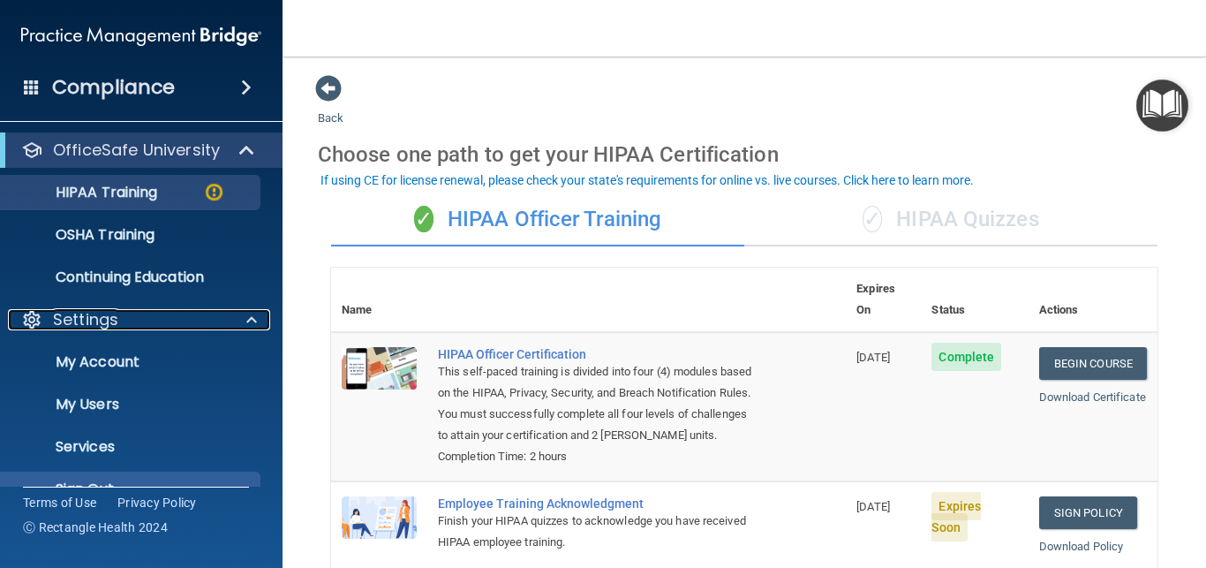
scroll to position [165, 0]
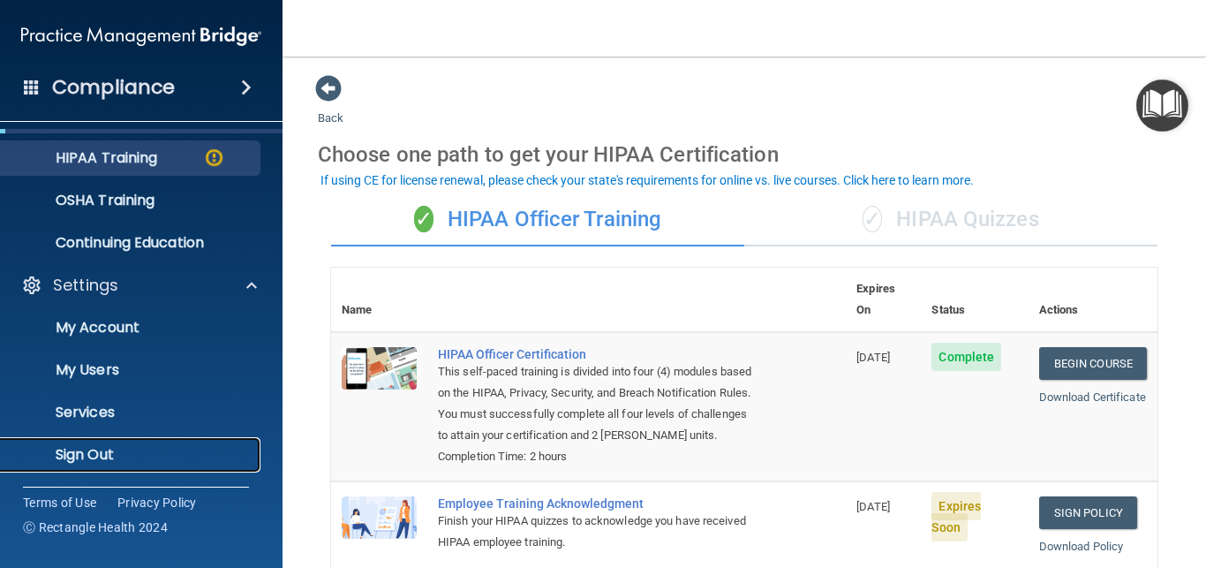
click at [86, 450] on p "Sign Out" at bounding box center [131, 455] width 241 height 18
